Goal: Check status: Check status

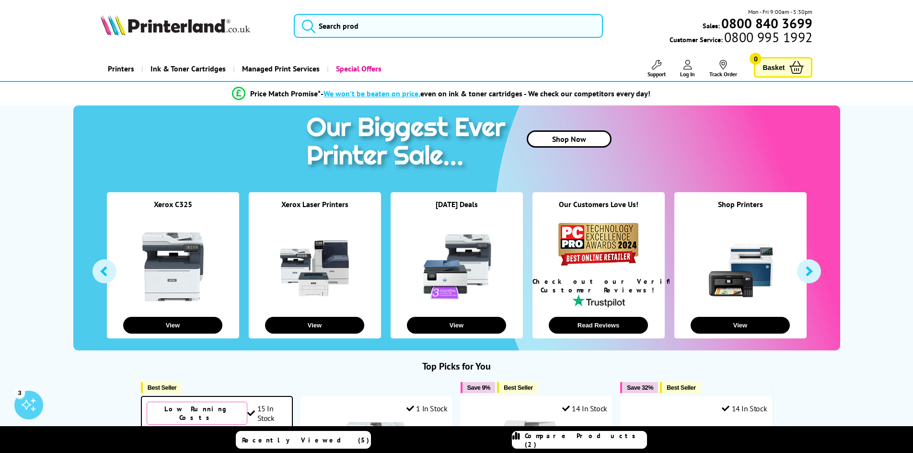
click at [733, 72] on link "Track Order" at bounding box center [723, 69] width 28 height 18
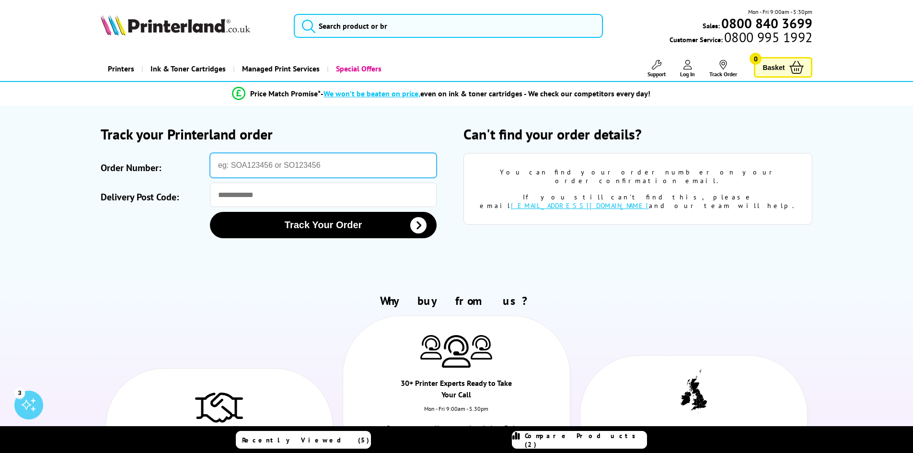
click at [265, 168] on input "Order Number:" at bounding box center [323, 165] width 227 height 25
paste input "SOA2937035"
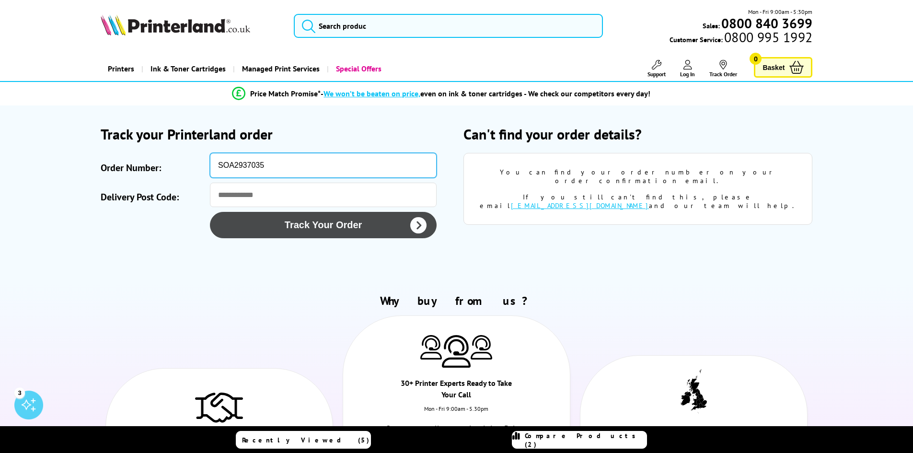
type input "SOA2937035"
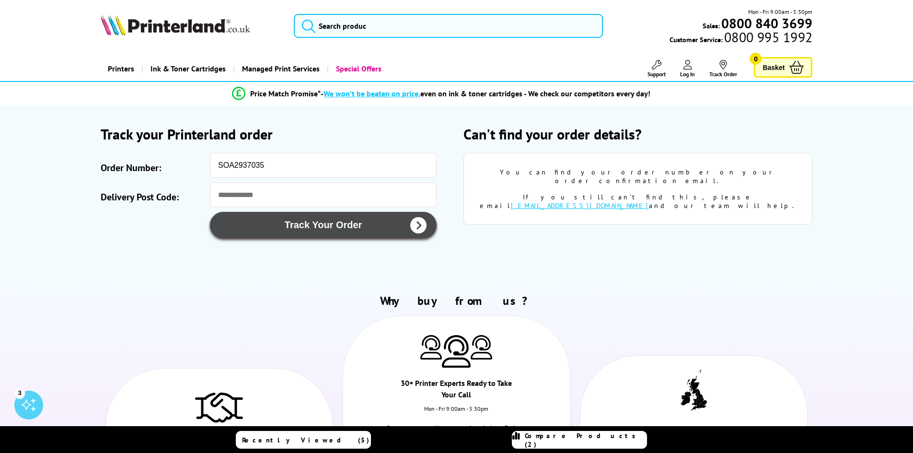
click at [332, 224] on button "Track Your Order" at bounding box center [323, 225] width 227 height 26
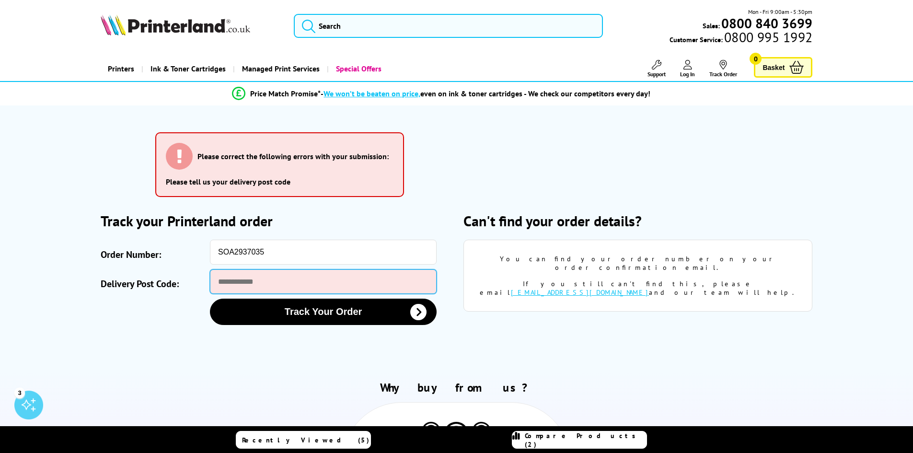
click at [262, 282] on input "Delivery Post Code:" at bounding box center [323, 281] width 227 height 24
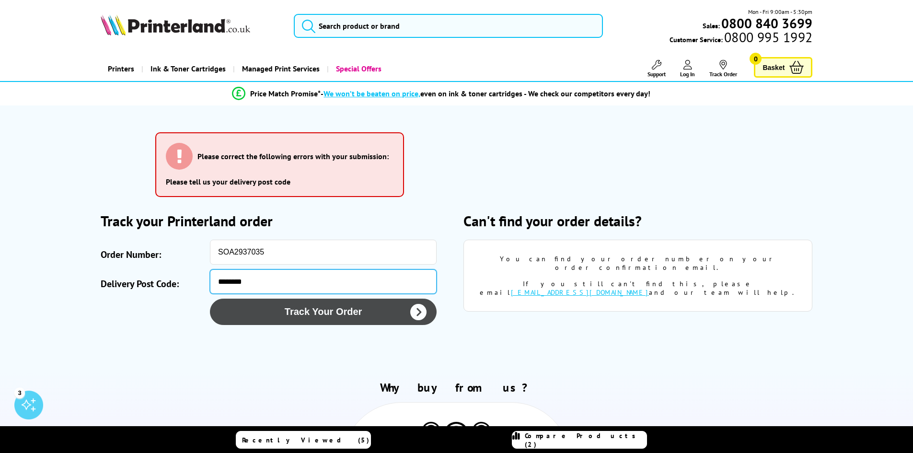
type input "********"
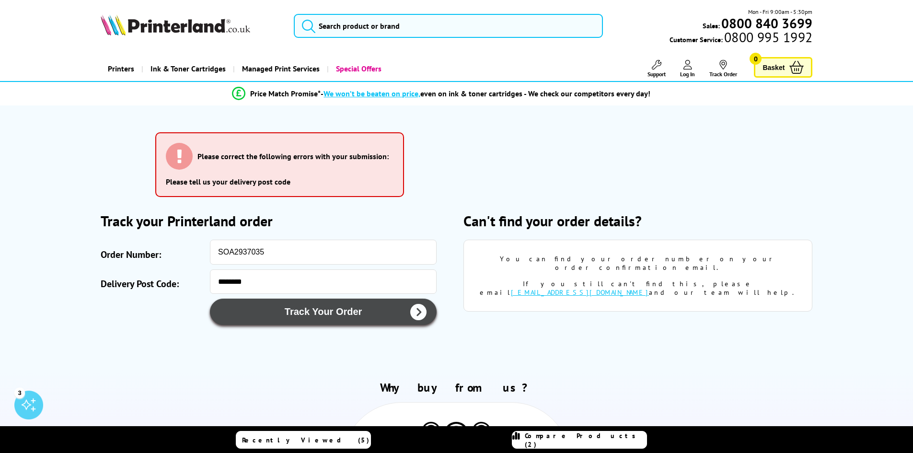
click at [309, 308] on button "Track Your Order" at bounding box center [323, 311] width 227 height 26
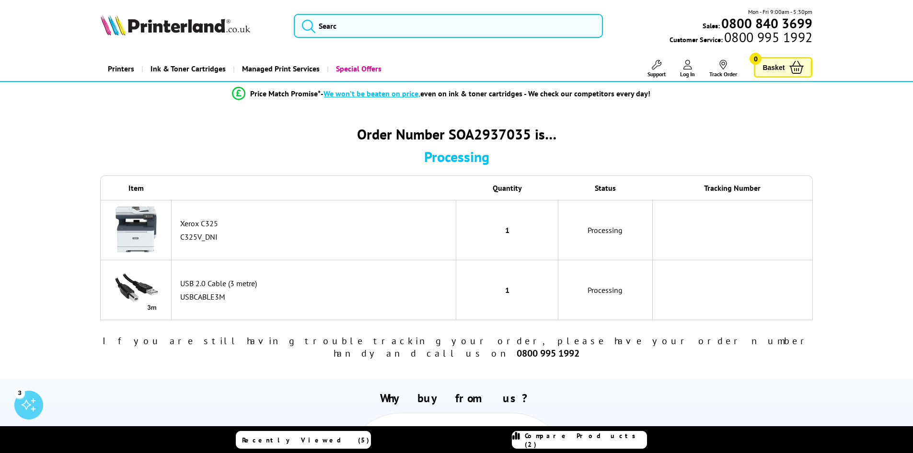
click at [547, 237] on td "1" at bounding box center [507, 230] width 102 height 60
click at [589, 236] on td "Processing" at bounding box center [605, 230] width 94 height 60
click at [138, 223] on img at bounding box center [136, 229] width 48 height 48
click at [137, 223] on img at bounding box center [136, 229] width 48 height 48
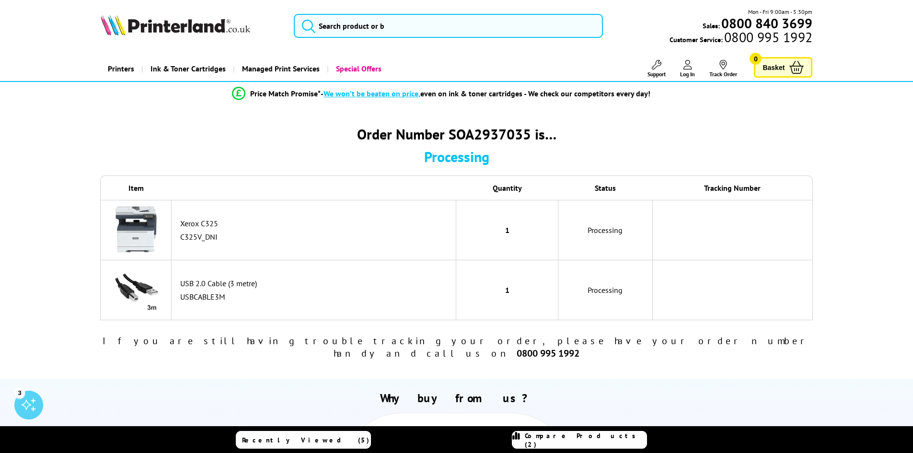
click at [172, 186] on th at bounding box center [314, 187] width 285 height 24
drag, startPoint x: 131, startPoint y: 181, endPoint x: 146, endPoint y: 183, distance: 15.5
click at [134, 180] on th "Item" at bounding box center [135, 187] width 71 height 24
drag, startPoint x: 243, startPoint y: 196, endPoint x: 258, endPoint y: 201, distance: 15.6
click at [244, 197] on th at bounding box center [314, 187] width 285 height 24
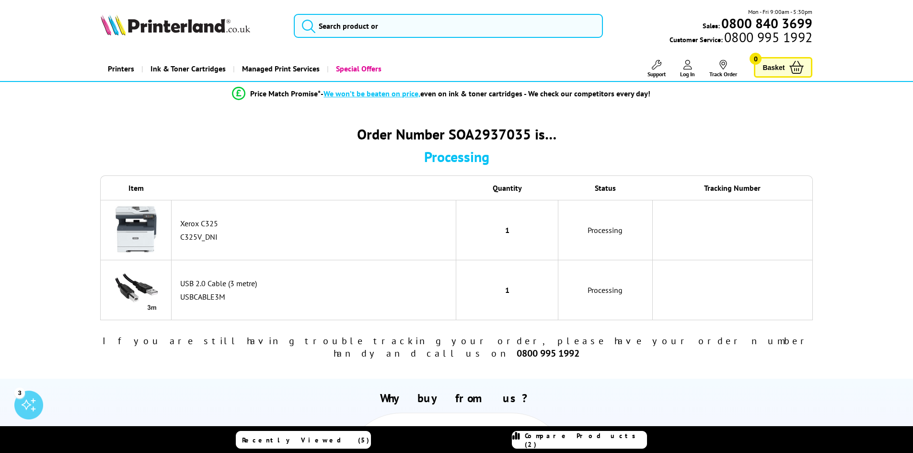
drag, startPoint x: 438, startPoint y: 213, endPoint x: 381, endPoint y: 219, distance: 57.3
click at [381, 219] on div "Xerox C325" at bounding box center [315, 223] width 271 height 10
click at [358, 224] on div "Xerox C325" at bounding box center [315, 223] width 271 height 10
drag, startPoint x: 357, startPoint y: 224, endPoint x: 310, endPoint y: 224, distance: 46.9
click at [310, 224] on div "Xerox C325" at bounding box center [315, 223] width 271 height 10
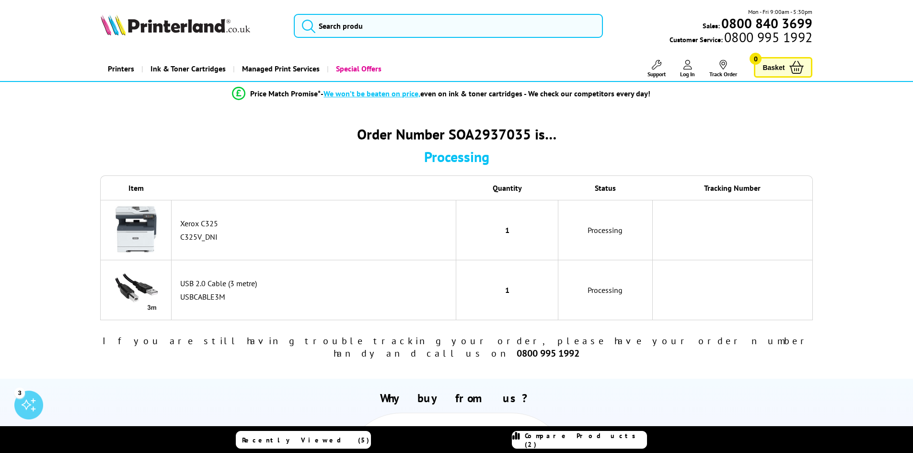
drag, startPoint x: 310, startPoint y: 224, endPoint x: 534, endPoint y: 251, distance: 225.3
click at [530, 249] on td "1" at bounding box center [507, 230] width 102 height 60
drag, startPoint x: 535, startPoint y: 251, endPoint x: 513, endPoint y: 239, distance: 24.9
click at [512, 240] on td "1" at bounding box center [507, 230] width 102 height 60
